Goal: Task Accomplishment & Management: Use online tool/utility

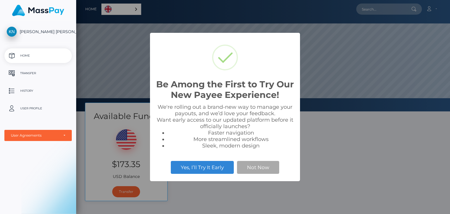
scroll to position [111, 374]
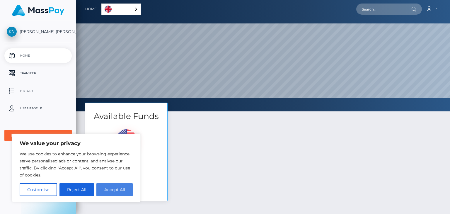
click at [116, 188] on button "Accept All" at bounding box center [114, 189] width 36 height 13
checkbox input "true"
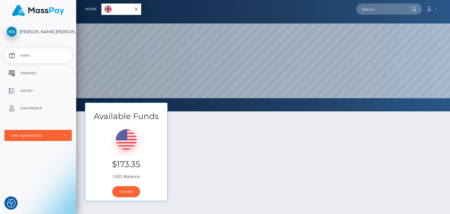
click at [31, 72] on p "Transfer" at bounding box center [38, 73] width 63 height 9
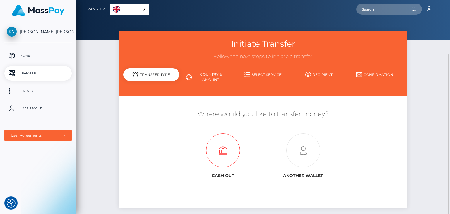
scroll to position [37, 0]
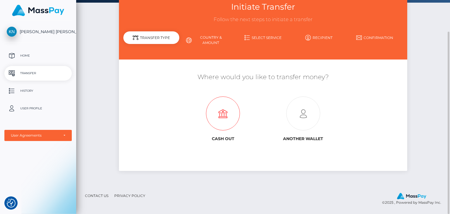
click at [223, 106] on icon at bounding box center [223, 114] width 80 height 34
